Goal: Information Seeking & Learning: Learn about a topic

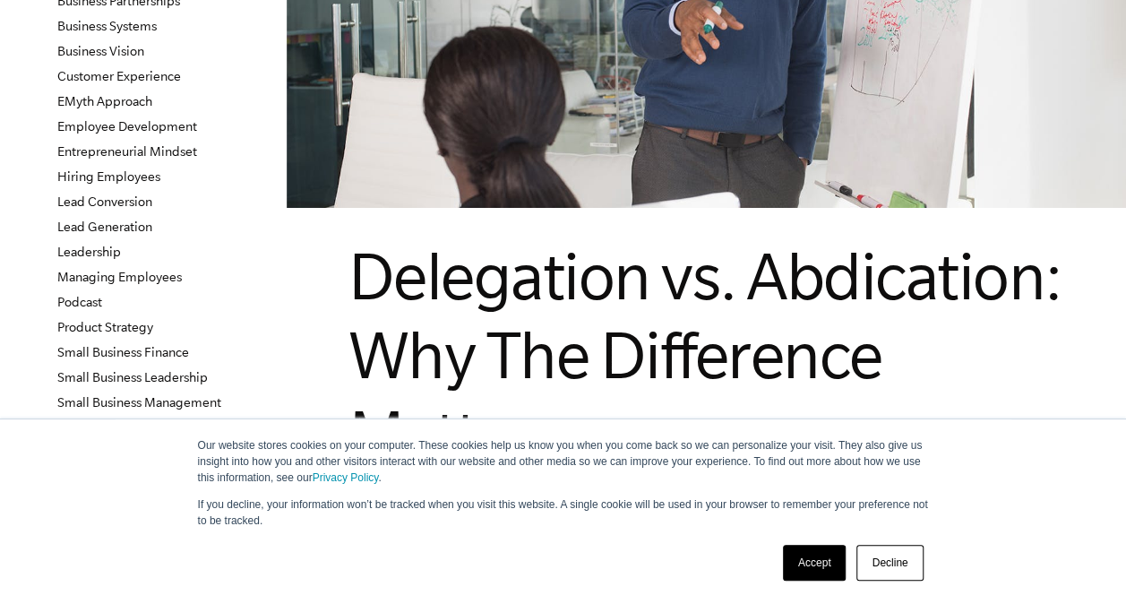
scroll to position [274, 0]
click at [814, 570] on link "Accept" at bounding box center [815, 563] width 64 height 36
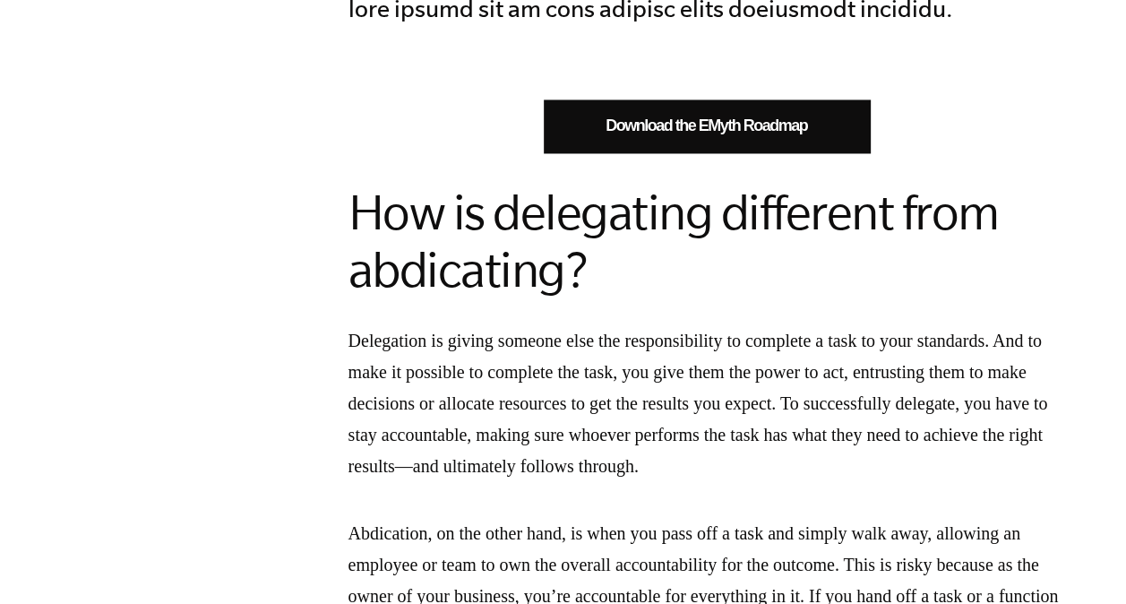
scroll to position [1565, 0]
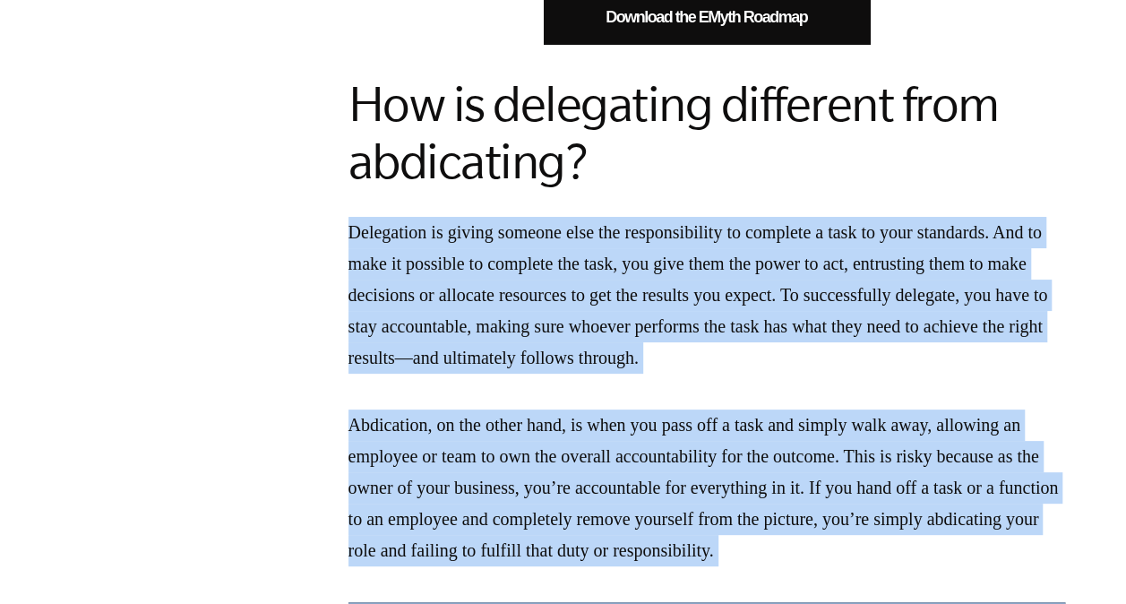
drag, startPoint x: 351, startPoint y: 229, endPoint x: 1004, endPoint y: 573, distance: 738.2
click at [800, 338] on p "Delegation is giving someone else the responsibility to complete a task to your…" at bounding box center [707, 295] width 717 height 157
drag, startPoint x: 349, startPoint y: 225, endPoint x: 1037, endPoint y: 573, distance: 770.5
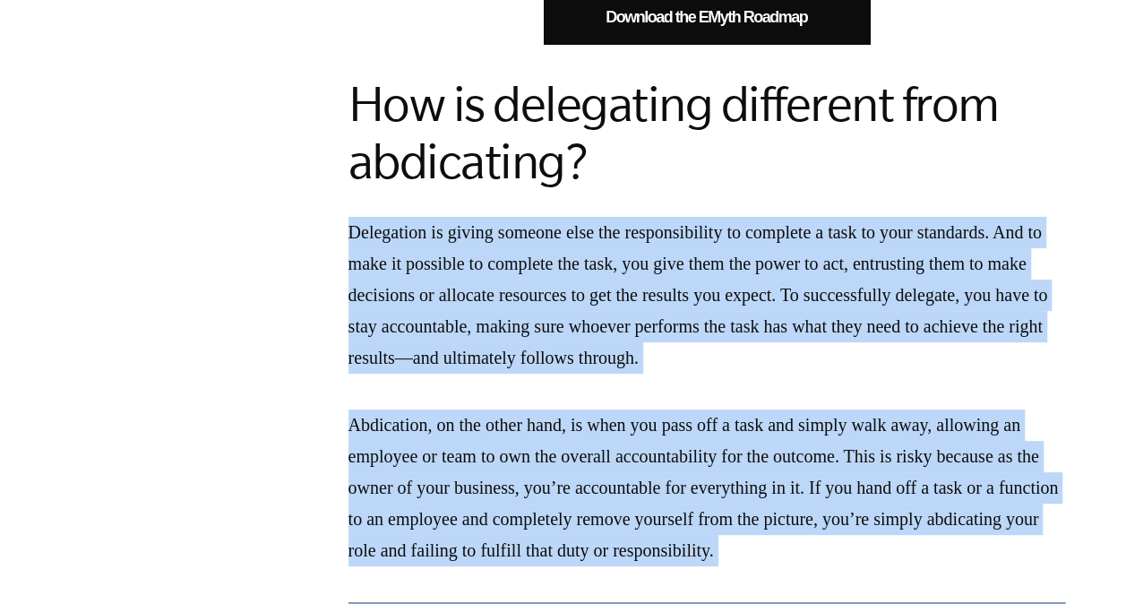
copy div "Delegation is giving someone else the responsibility to complete a task to your…"
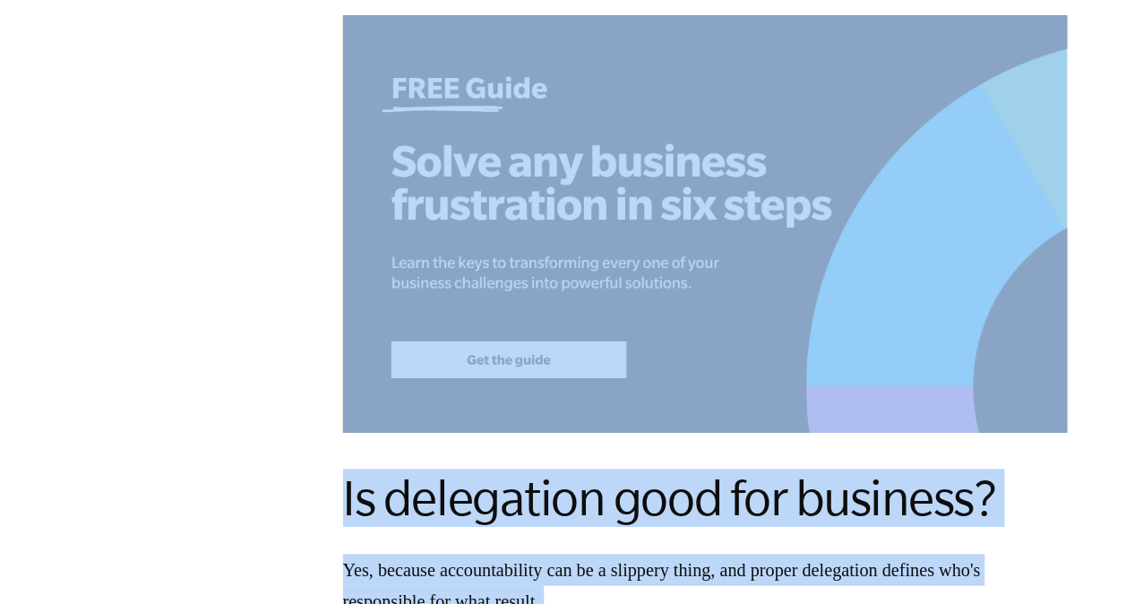
scroll to position [2150, 0]
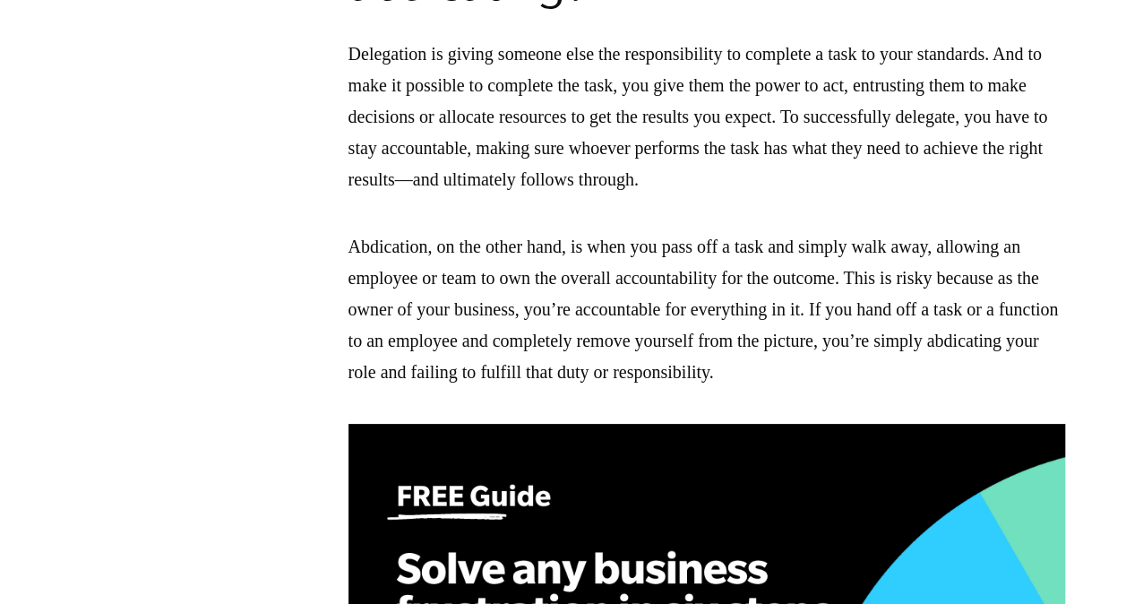
scroll to position [1708, 0]
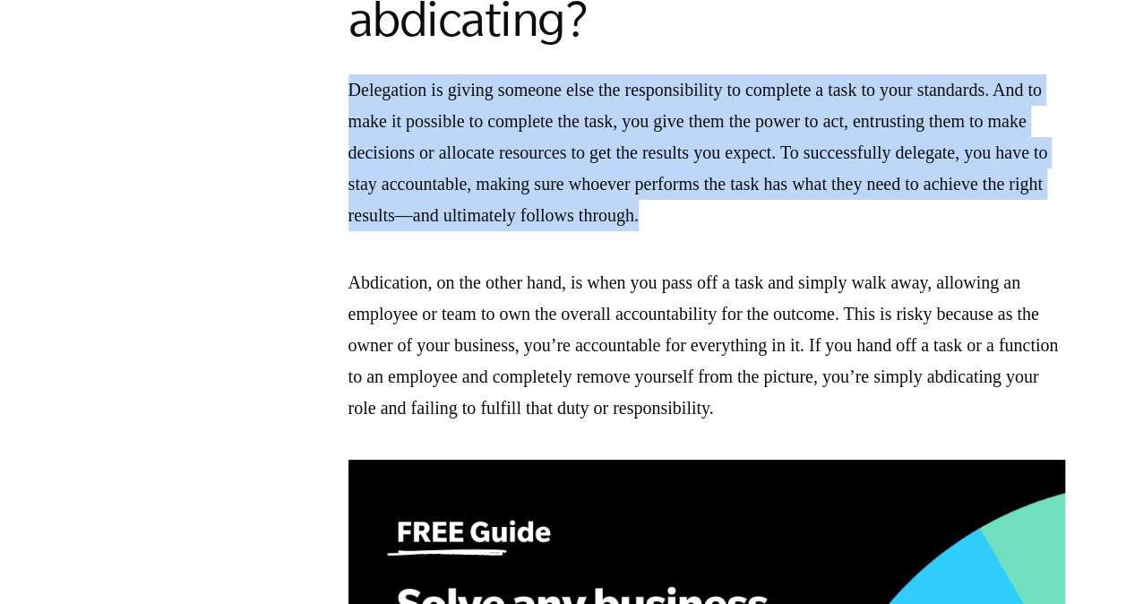
drag, startPoint x: 351, startPoint y: 89, endPoint x: 957, endPoint y: 215, distance: 618.7
click at [957, 215] on p "Delegation is giving someone else the responsibility to complete a task to your…" at bounding box center [707, 152] width 717 height 157
click at [722, 177] on p "Delegation is giving someone else the responsibility to complete a task to your…" at bounding box center [707, 152] width 717 height 157
copy p "Delegation is giving someone else the responsibility to complete a task to your…"
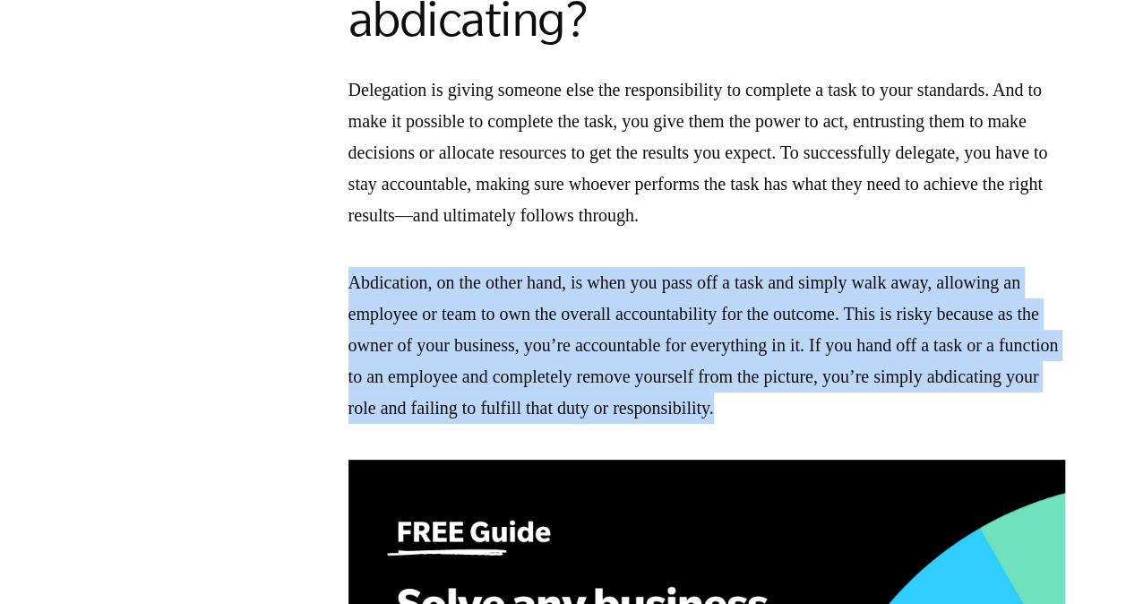
drag, startPoint x: 349, startPoint y: 280, endPoint x: 987, endPoint y: 400, distance: 649.1
click at [987, 400] on p "Abdication, on the other hand, is when you pass off a task and simply walk away…" at bounding box center [707, 345] width 717 height 157
click at [819, 373] on p "Abdication, on the other hand, is when you pass off a task and simply walk away…" at bounding box center [707, 345] width 717 height 157
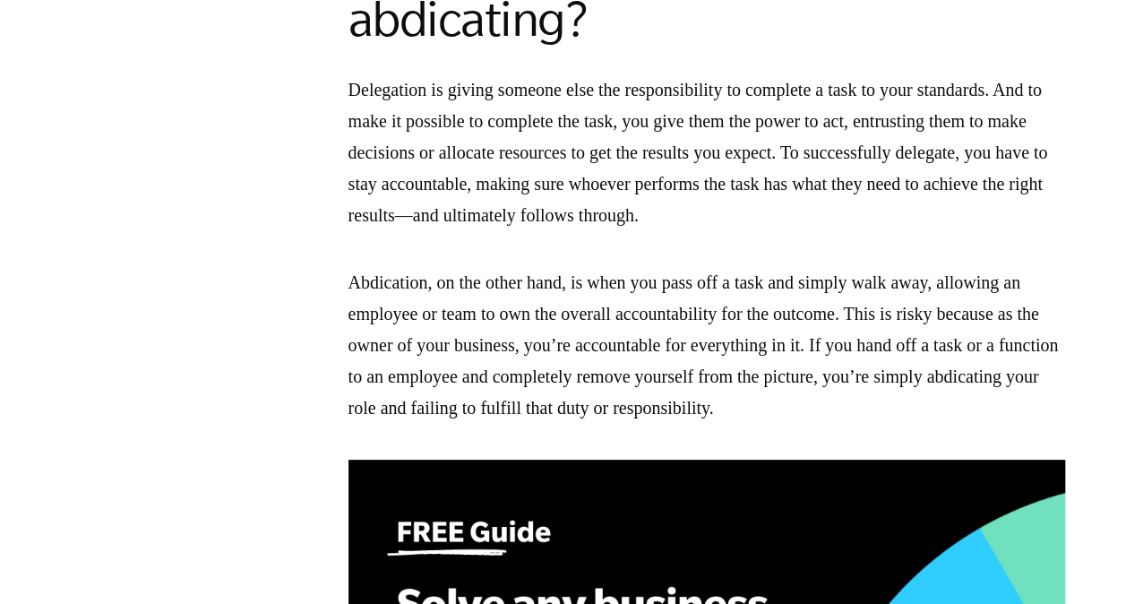
click at [819, 373] on p "Abdication, on the other hand, is when you pass off a task and simply walk away…" at bounding box center [707, 345] width 717 height 157
drag, startPoint x: 353, startPoint y: 281, endPoint x: 994, endPoint y: 392, distance: 651.0
click at [994, 392] on p "Abdication, on the other hand, is when you pass off a task and simply walk away…" at bounding box center [707, 345] width 717 height 157
drag, startPoint x: 994, startPoint y: 392, endPoint x: 856, endPoint y: 343, distance: 147.4
copy p "Abdication, on the other hand, is when you pass off a task and simply walk away…"
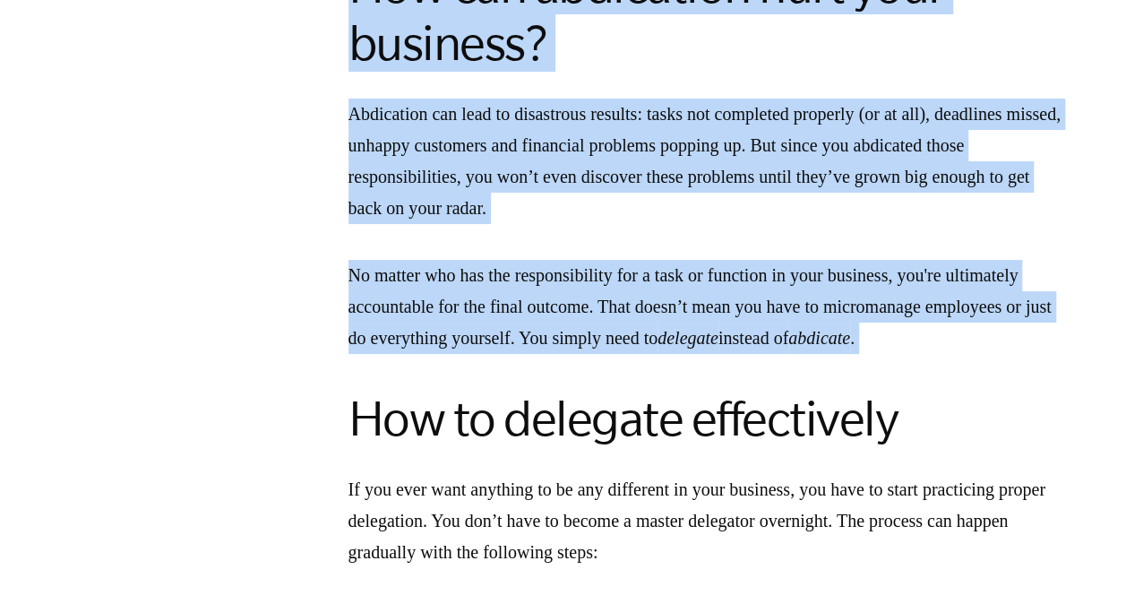
scroll to position [3509, 0]
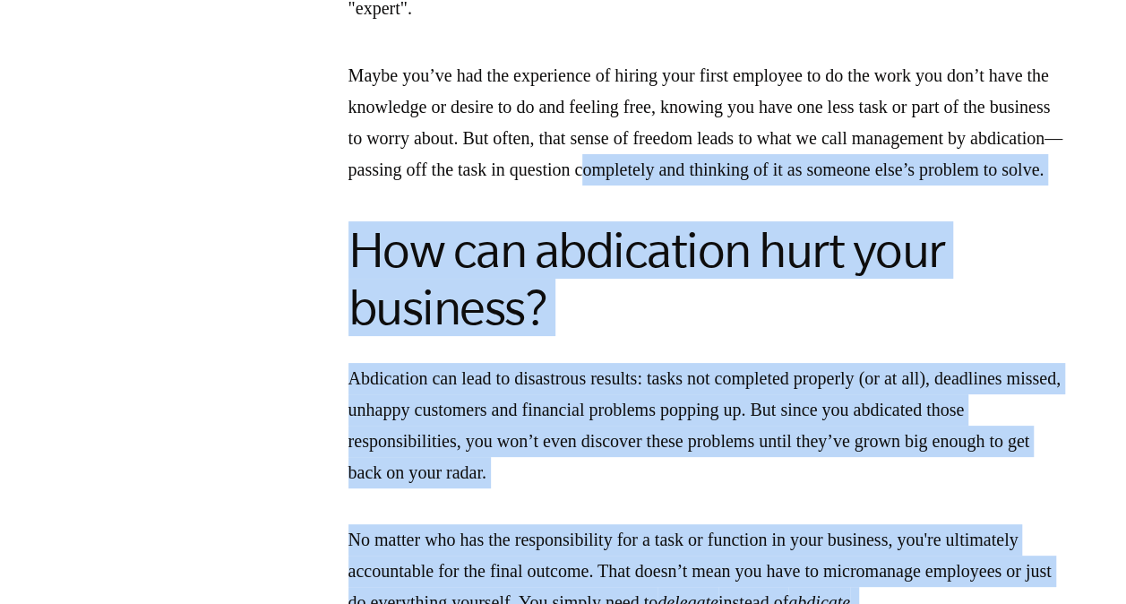
drag, startPoint x: 350, startPoint y: 55, endPoint x: 832, endPoint y: 192, distance: 501.1
click at [713, 336] on h2 "How can abdication hurt your business?" at bounding box center [707, 278] width 717 height 115
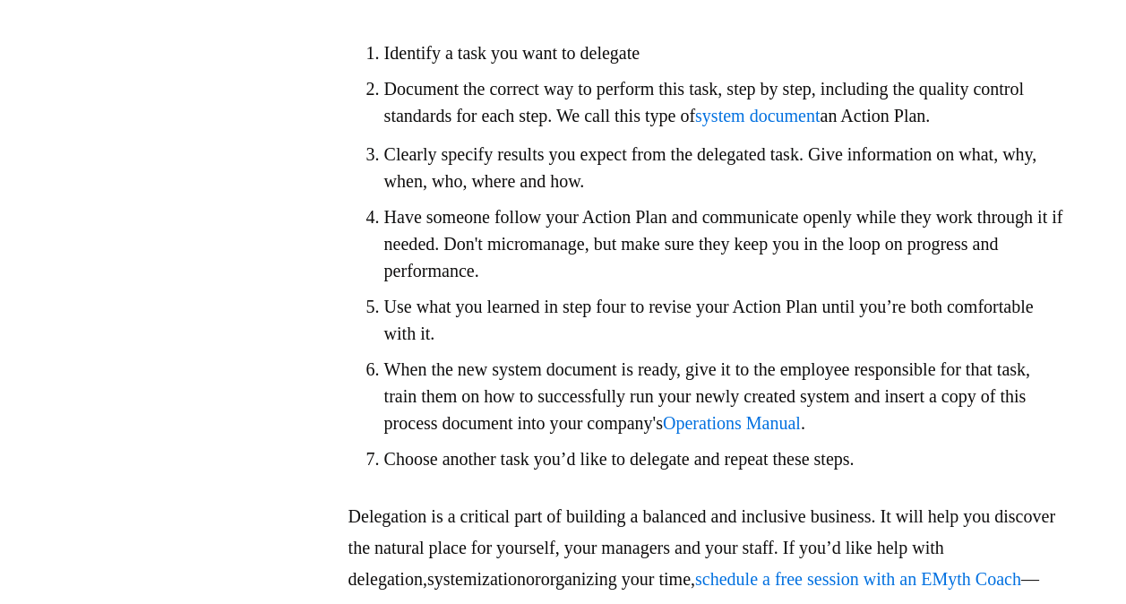
scroll to position [3584, 0]
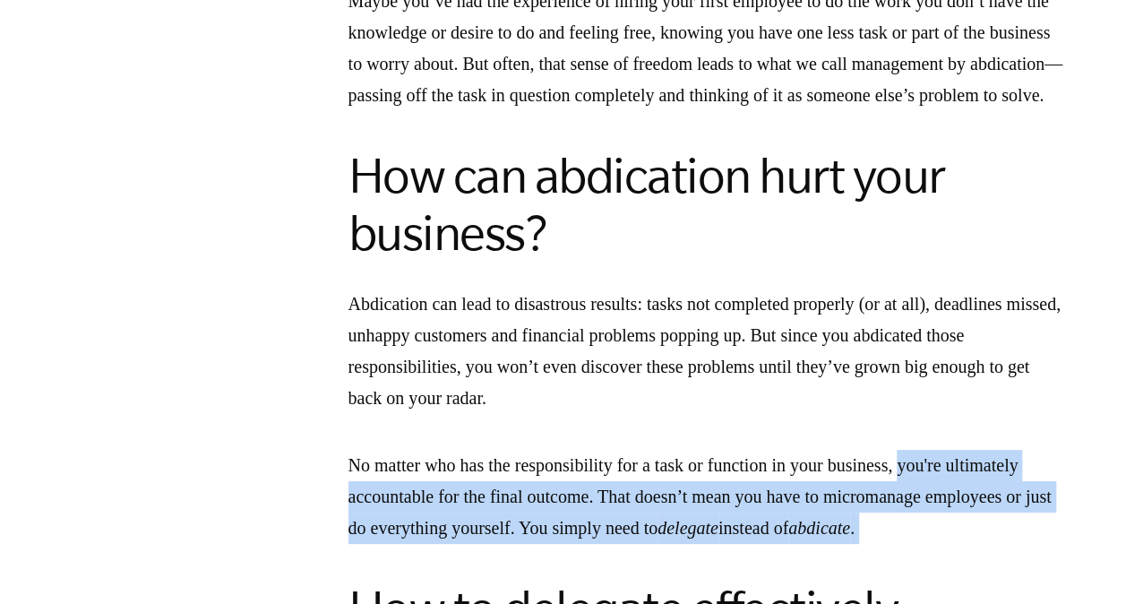
drag, startPoint x: 351, startPoint y: 134, endPoint x: 951, endPoint y: 503, distance: 703.5
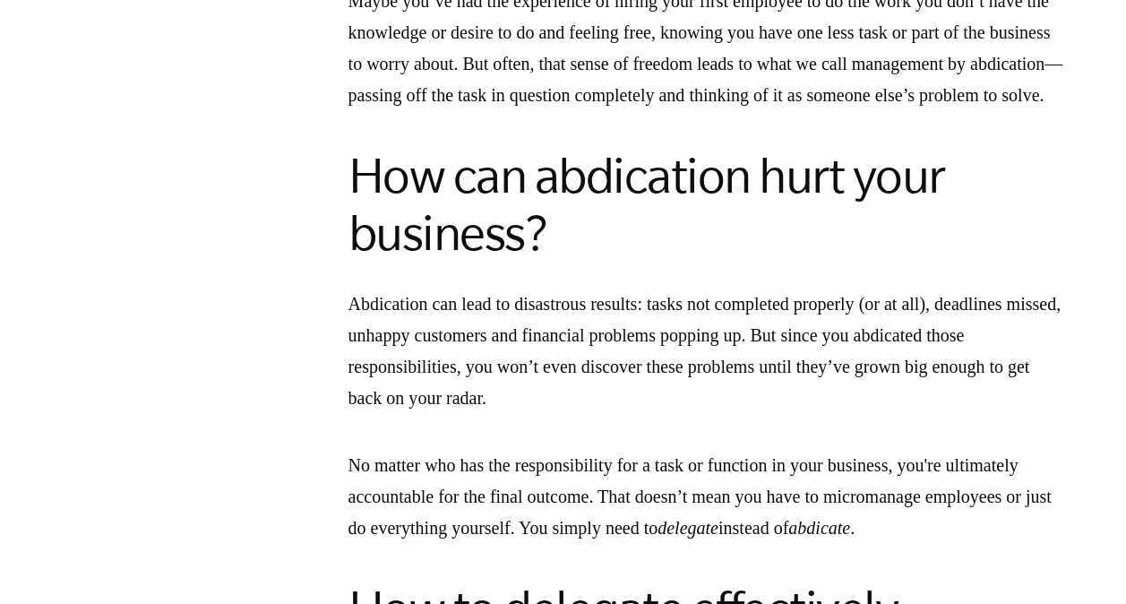
drag, startPoint x: 951, startPoint y: 503, endPoint x: 959, endPoint y: 292, distance: 210.7
click at [959, 262] on h2 "How can abdication hurt your business?" at bounding box center [707, 204] width 717 height 115
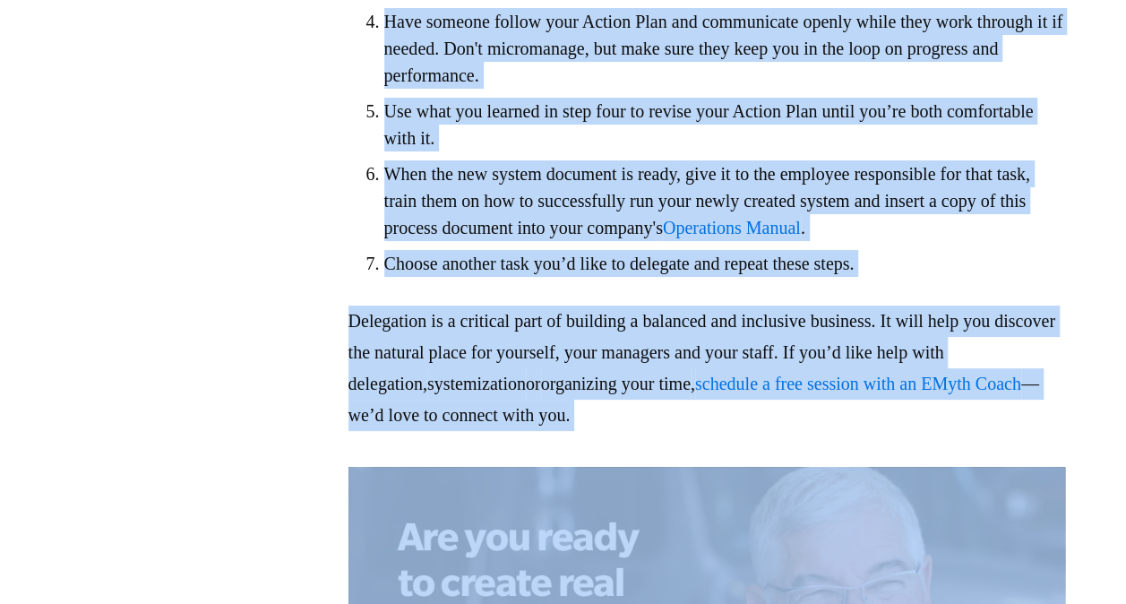
scroll to position [4582, 0]
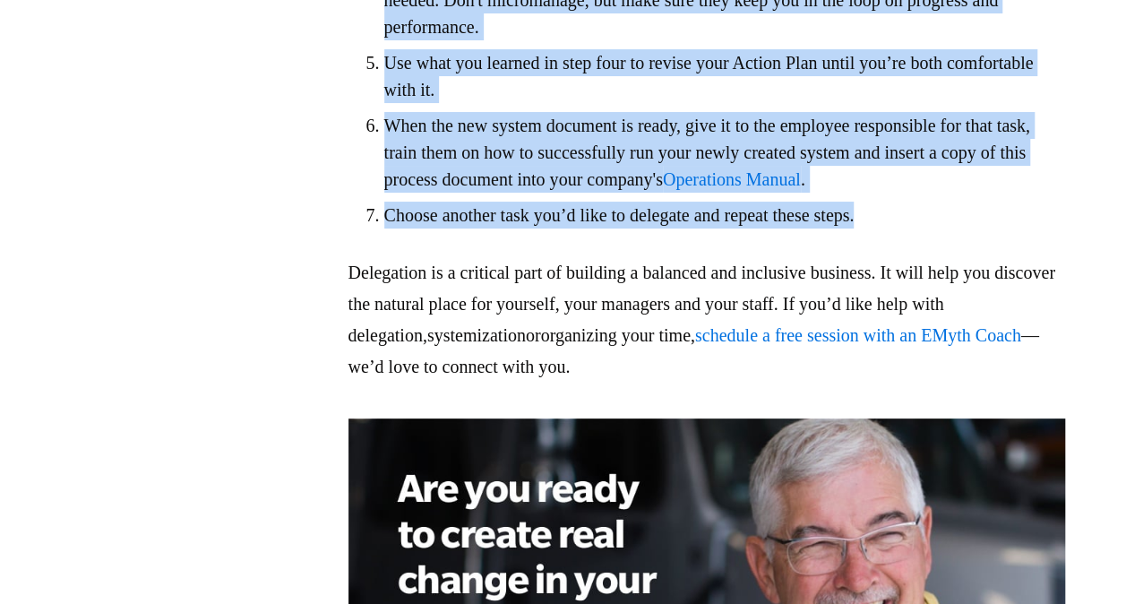
drag, startPoint x: 352, startPoint y: 58, endPoint x: 951, endPoint y: 287, distance: 640.6
copy div "How to delegate effectively If you ever want anything to be any different in yo…"
